Goal: Task Accomplishment & Management: Manage account settings

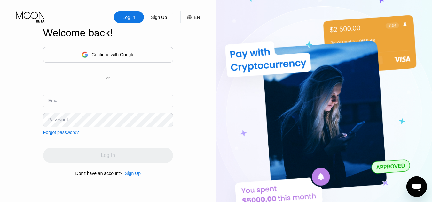
click at [106, 104] on input "text" at bounding box center [108, 101] width 130 height 14
paste input "[PERSON_NAME][EMAIL_ADDRESS][PERSON_NAME][DOMAIN_NAME]"
drag, startPoint x: 23, startPoint y: 93, endPoint x: 58, endPoint y: 112, distance: 39.6
click at [24, 93] on div "Log In Sign Up EN Language Select an item Save Welcome back! Continue with Goog…" at bounding box center [108, 111] width 216 height 222
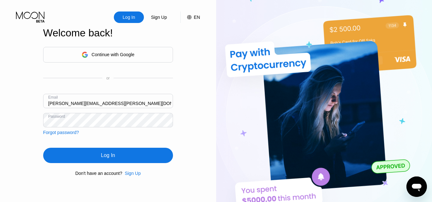
click at [67, 162] on div "Log In" at bounding box center [108, 155] width 130 height 15
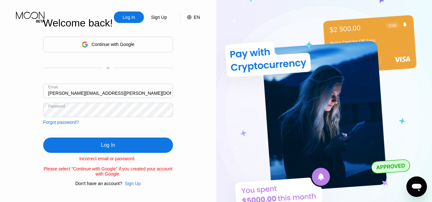
drag, startPoint x: 2, startPoint y: 118, endPoint x: 37, endPoint y: 110, distance: 36.7
click at [2, 118] on div "Log In Sign Up EN Language Select an item Save Welcome back! Continue with Goog…" at bounding box center [108, 111] width 216 height 222
drag, startPoint x: 108, startPoint y: 91, endPoint x: 19, endPoint y: 89, distance: 89.5
click at [19, 89] on div "Log In Sign Up EN Language Select an item Save Welcome back! Continue with Goog…" at bounding box center [108, 111] width 216 height 222
paste input "[PERSON_NAME].theeiss"
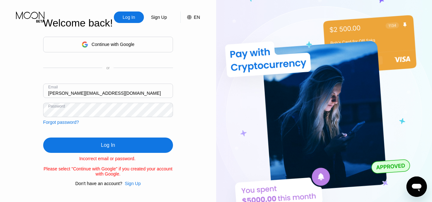
type input "[PERSON_NAME][EMAIL_ADDRESS][DOMAIN_NAME]"
click at [121, 142] on div "Log In" at bounding box center [108, 145] width 130 height 15
drag, startPoint x: 28, startPoint y: 136, endPoint x: 42, endPoint y: 130, distance: 15.3
click at [28, 136] on div "Log In Sign Up EN Language Select an item Save Welcome back! Continue with Goog…" at bounding box center [108, 111] width 216 height 222
click at [0, 105] on div "Log In Sign Up EN Language Select an item Save Welcome back! Continue with Goog…" at bounding box center [108, 111] width 216 height 222
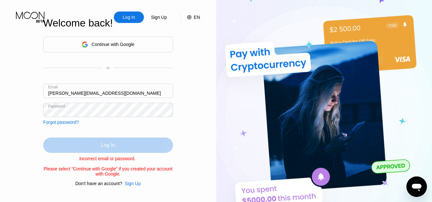
click at [70, 146] on div "Log In" at bounding box center [108, 145] width 130 height 15
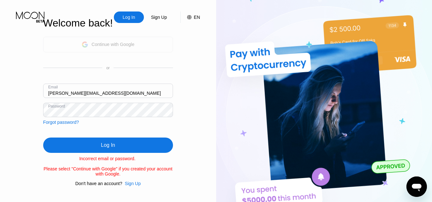
click at [114, 43] on div "Continue with Google" at bounding box center [112, 44] width 43 height 5
